Goal: Task Accomplishment & Management: Use online tool/utility

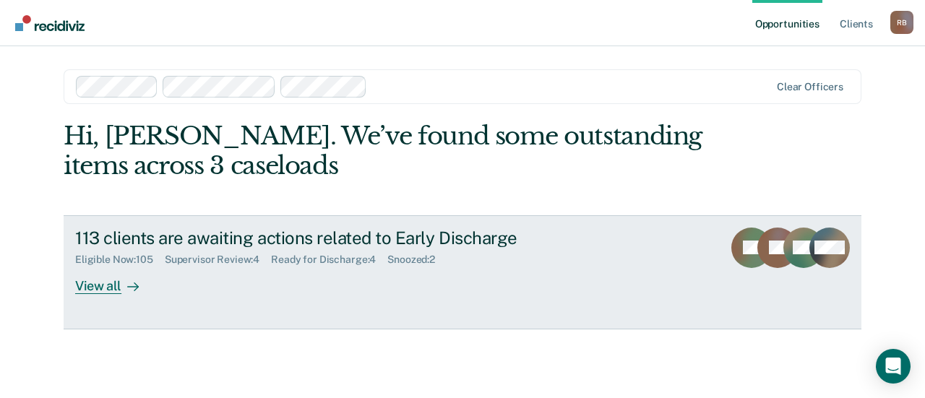
click at [327, 259] on div "Ready for Discharge : 4" at bounding box center [329, 260] width 116 height 12
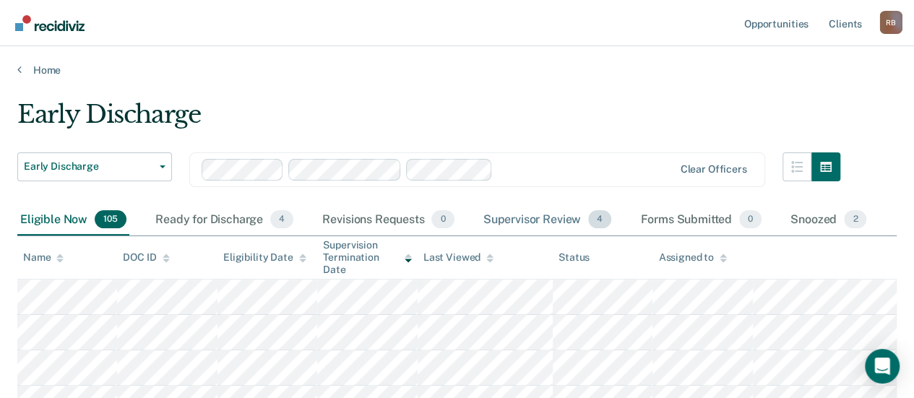
click at [539, 217] on div "Supervisor Review 4" at bounding box center [547, 220] width 134 height 32
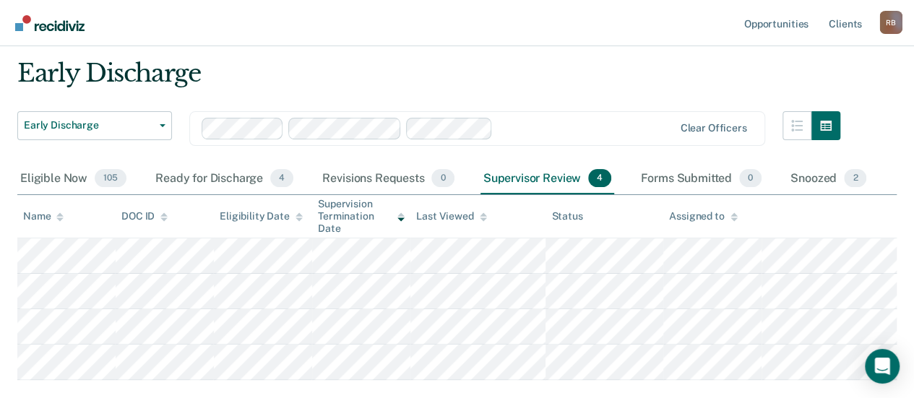
scroll to position [72, 0]
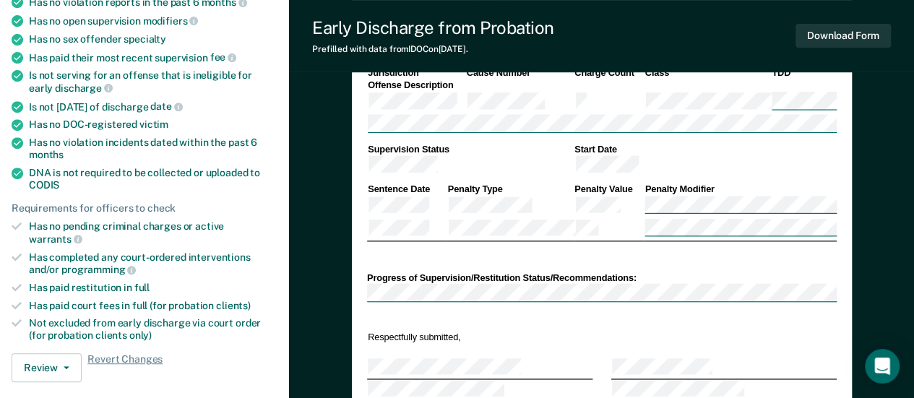
scroll to position [289, 0]
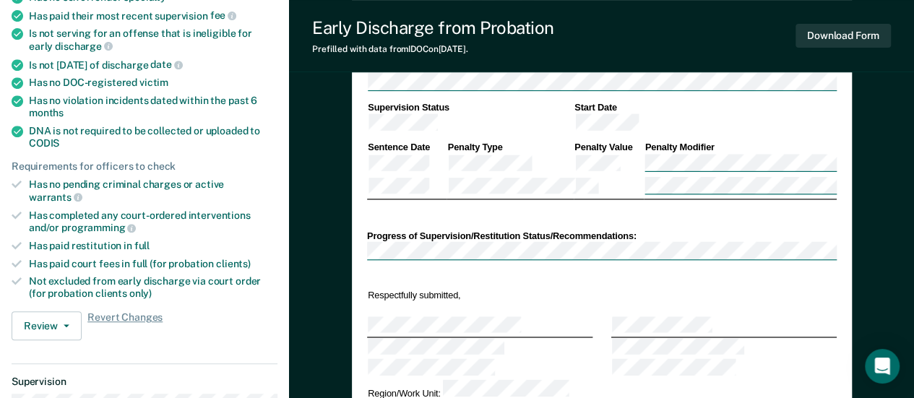
type textarea "x"
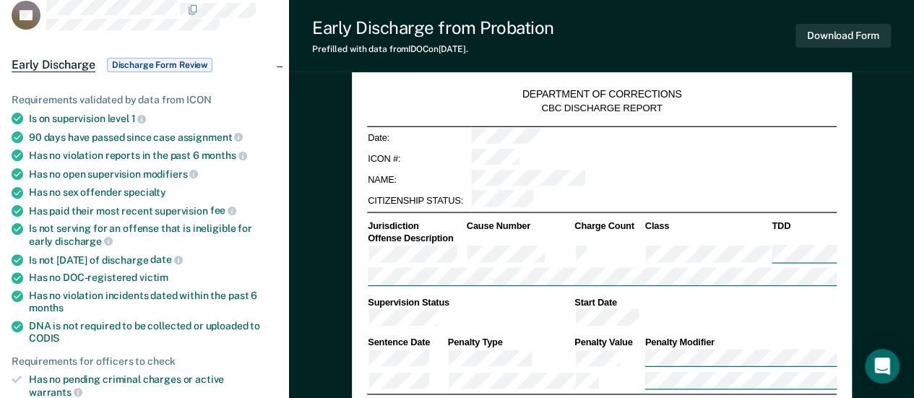
scroll to position [0, 0]
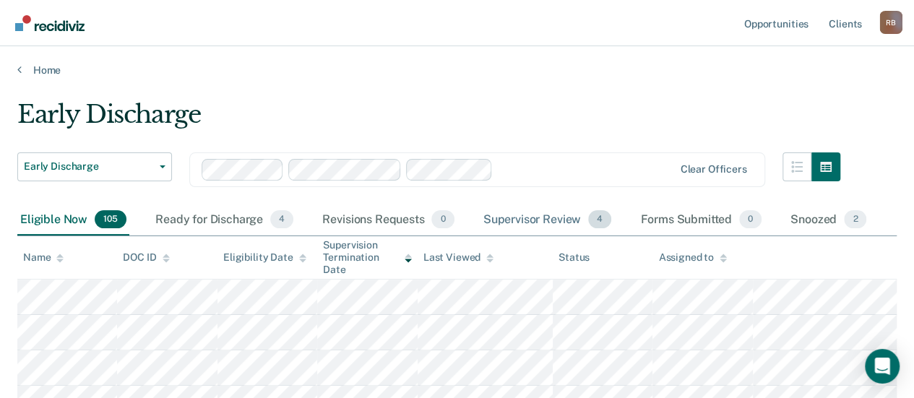
click at [549, 223] on div "Supervisor Review 4" at bounding box center [547, 220] width 134 height 32
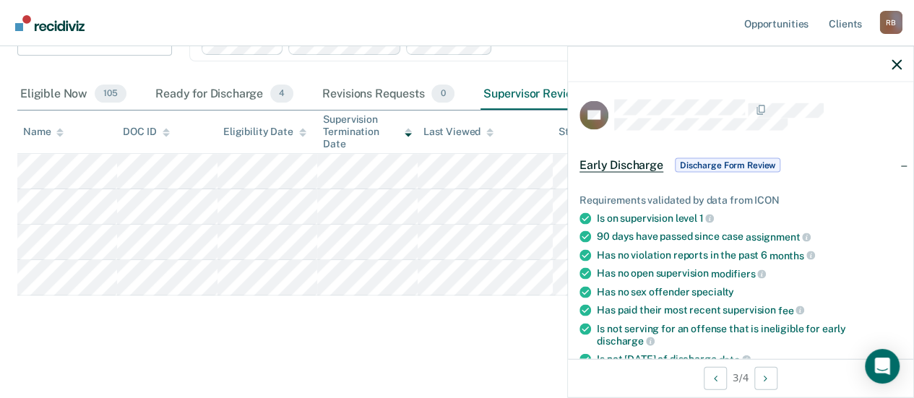
scroll to position [289, 0]
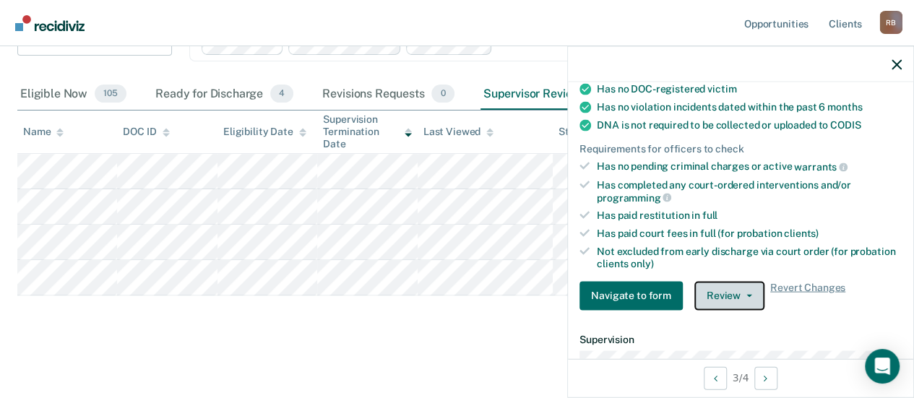
click at [704, 285] on button "Review" at bounding box center [729, 295] width 70 height 29
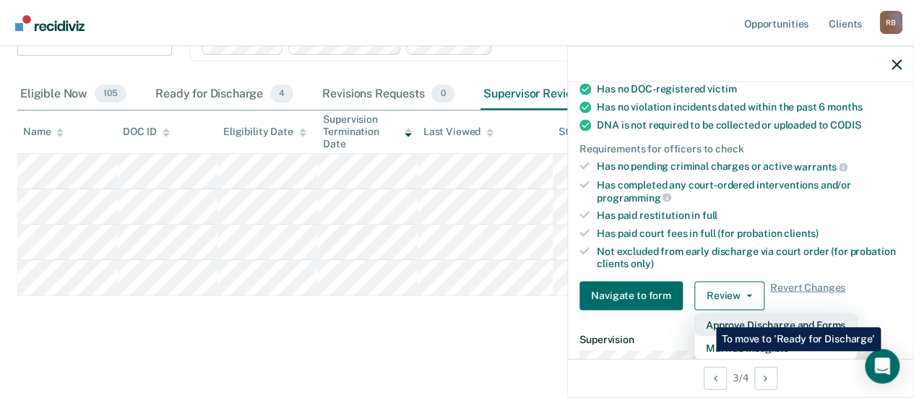
click at [705, 316] on button "Approve Discharge and Forms" at bounding box center [775, 324] width 163 height 23
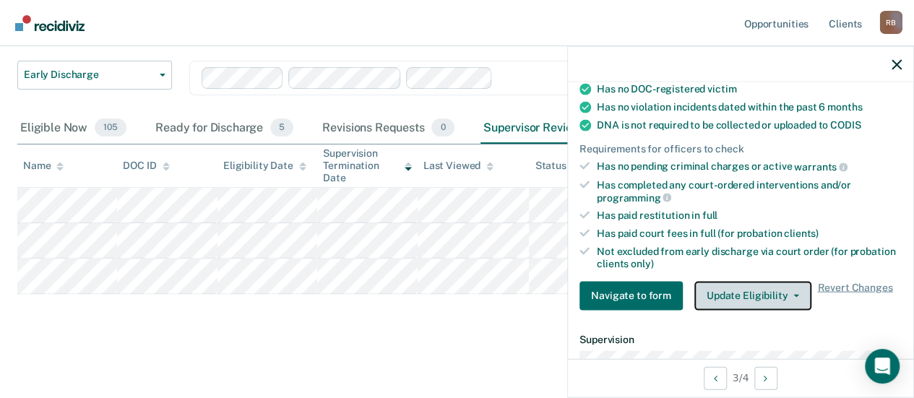
scroll to position [90, 0]
